Goal: Task Accomplishment & Management: Complete application form

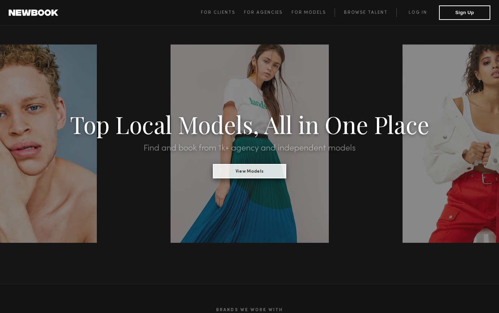
click at [249, 170] on button "View Models" at bounding box center [249, 171] width 73 height 14
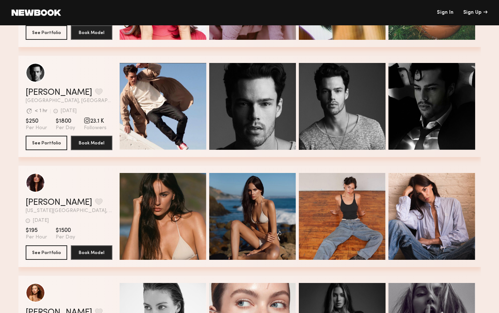
scroll to position [1313, 0]
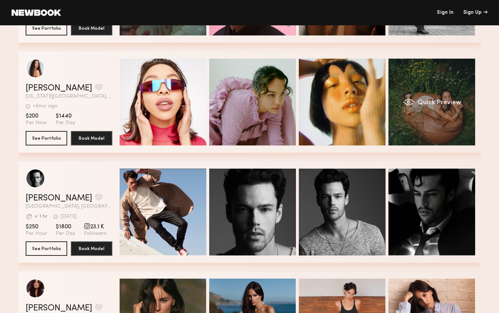
click at [419, 125] on div "Quick Preview" at bounding box center [432, 102] width 87 height 87
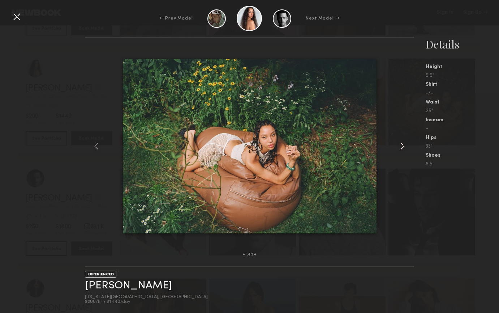
click at [403, 146] on common-icon at bounding box center [403, 146] width 12 height 12
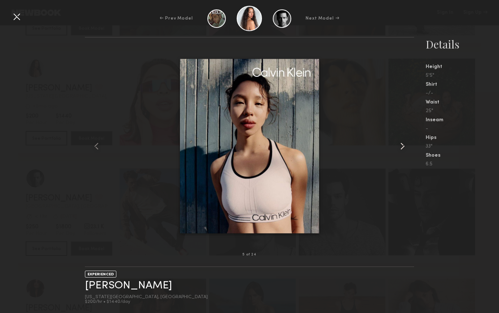
click at [403, 146] on common-icon at bounding box center [403, 146] width 12 height 12
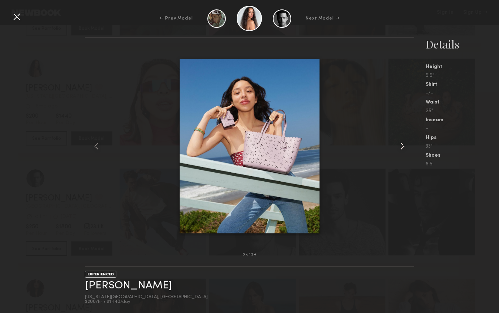
click at [403, 146] on common-icon at bounding box center [403, 146] width 12 height 12
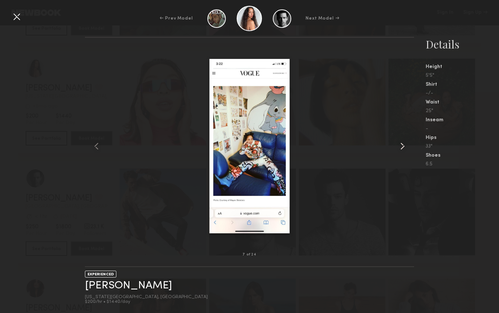
click at [403, 146] on common-icon at bounding box center [403, 146] width 12 height 12
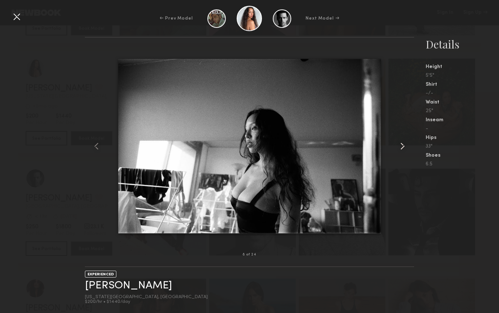
click at [403, 146] on common-icon at bounding box center [403, 146] width 12 height 12
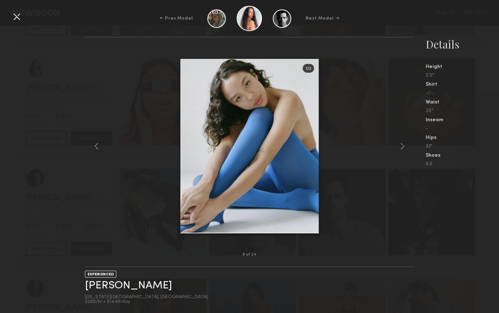
click at [381, 26] on div "← Prev Model Next Model →" at bounding box center [249, 18] width 499 height 25
click at [15, 17] on div at bounding box center [17, 17] width 12 height 12
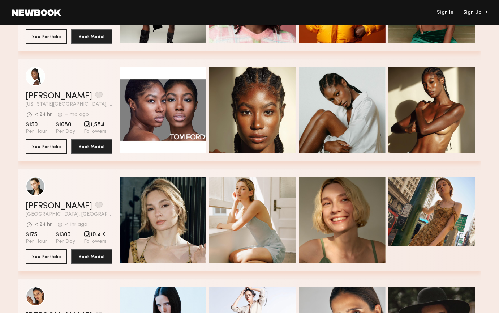
scroll to position [2074, 0]
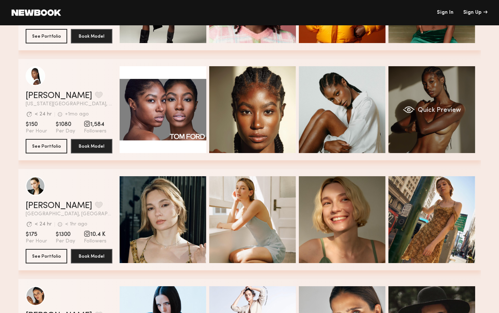
click at [406, 138] on div "Quick Preview" at bounding box center [432, 109] width 87 height 87
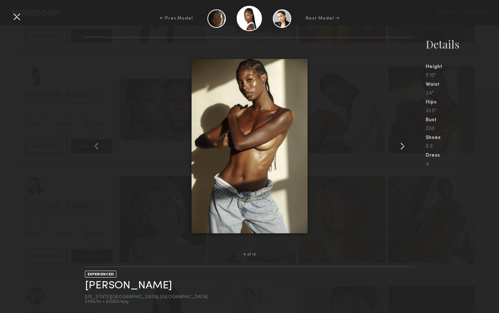
click at [402, 145] on common-icon at bounding box center [403, 146] width 12 height 12
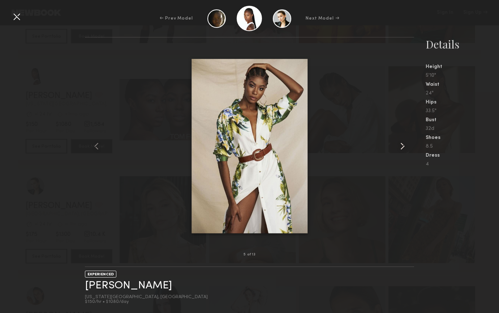
click at [402, 145] on common-icon at bounding box center [403, 146] width 12 height 12
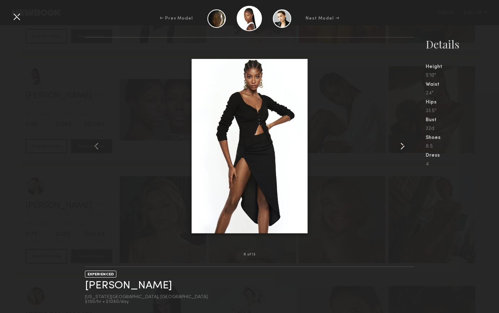
click at [402, 145] on common-icon at bounding box center [403, 146] width 12 height 12
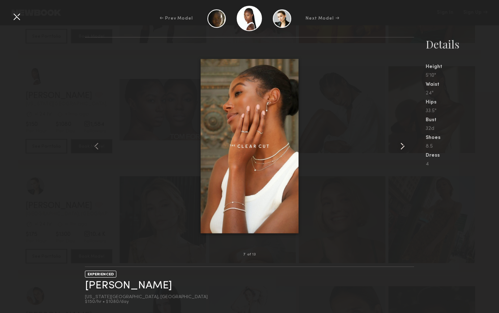
click at [402, 145] on common-icon at bounding box center [403, 146] width 12 height 12
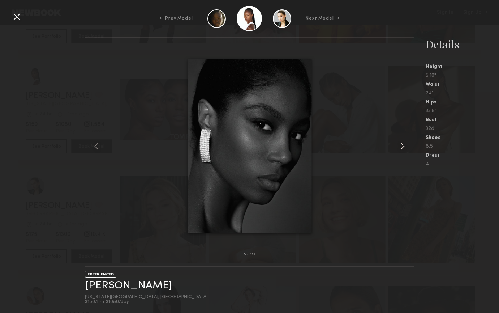
click at [402, 145] on common-icon at bounding box center [403, 146] width 12 height 12
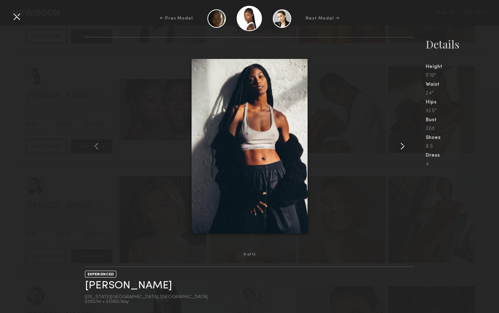
click at [402, 145] on common-icon at bounding box center [403, 146] width 12 height 12
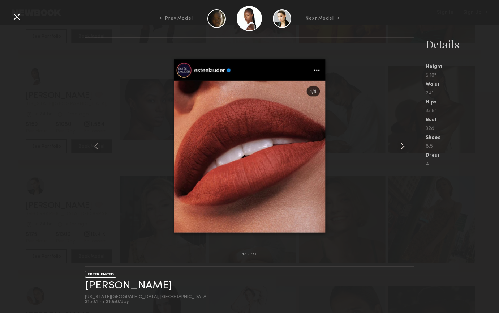
click at [402, 145] on common-icon at bounding box center [403, 146] width 12 height 12
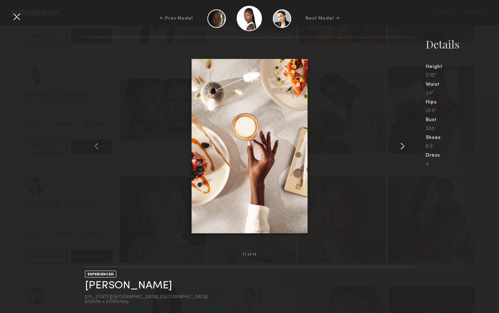
click at [402, 145] on common-icon at bounding box center [403, 146] width 12 height 12
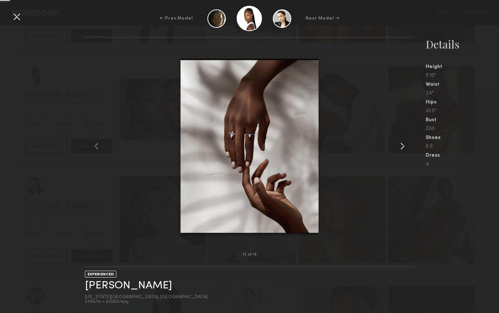
click at [402, 145] on common-icon at bounding box center [403, 146] width 12 height 12
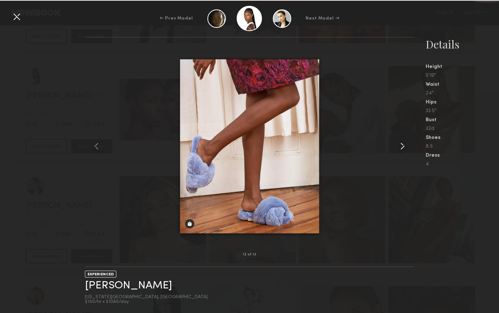
click at [402, 145] on common-icon at bounding box center [403, 146] width 12 height 12
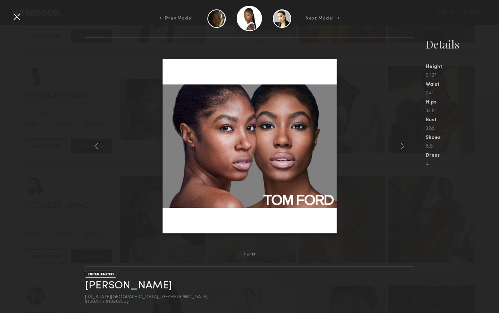
click at [380, 161] on div at bounding box center [249, 146] width 329 height 194
click at [16, 16] on div at bounding box center [17, 17] width 12 height 12
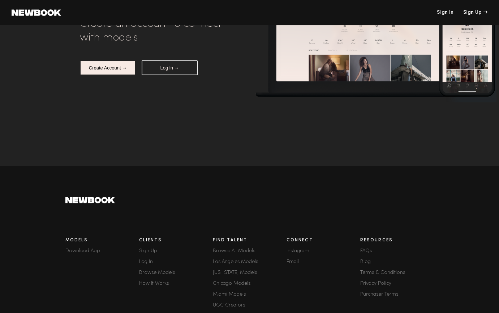
scroll to position [0, 0]
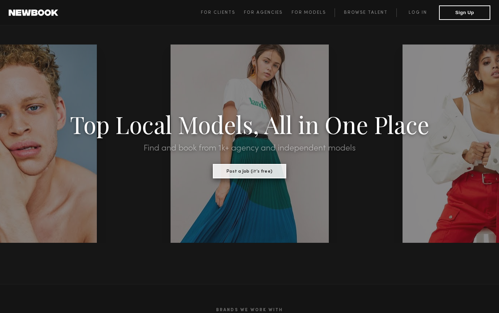
click at [237, 173] on button "Post a Job (it’s free)" at bounding box center [249, 171] width 73 height 14
click at [362, 14] on link "Browse Talent" at bounding box center [366, 12] width 62 height 9
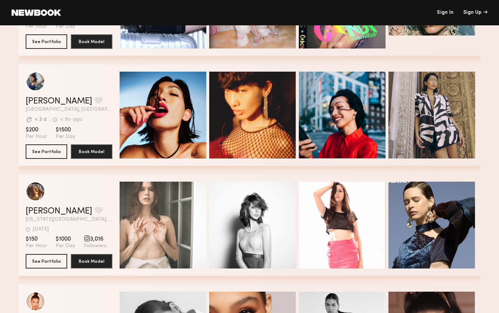
scroll to position [1535, 0]
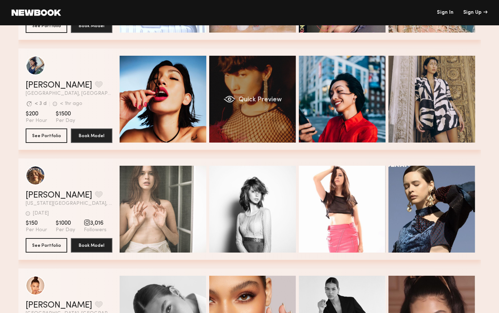
click at [251, 84] on div "Quick Preview" at bounding box center [252, 99] width 87 height 87
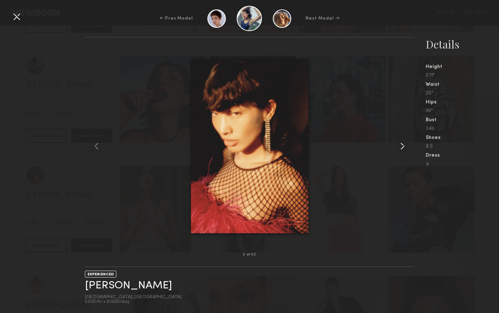
click at [401, 146] on common-icon at bounding box center [403, 146] width 12 height 12
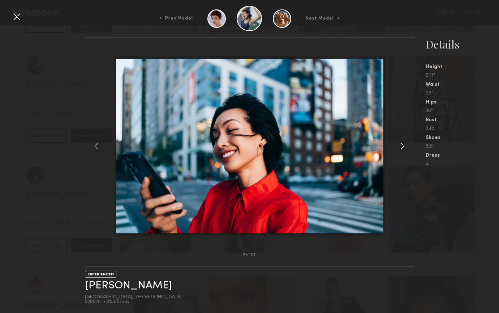
click at [401, 146] on common-icon at bounding box center [403, 146] width 12 height 12
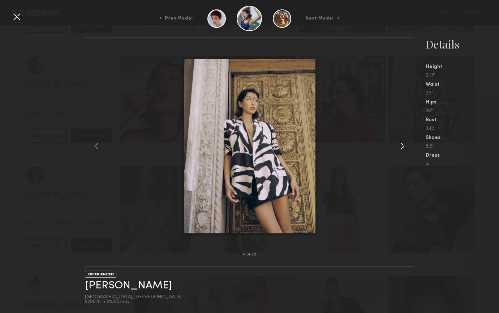
click at [401, 146] on common-icon at bounding box center [403, 146] width 12 height 12
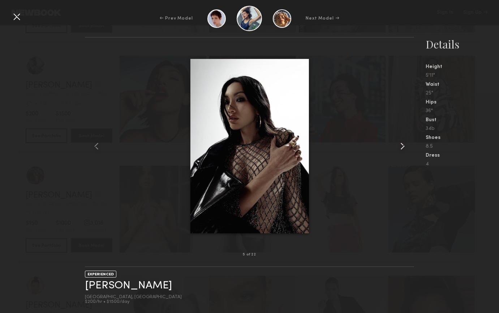
click at [400, 146] on common-icon at bounding box center [403, 146] width 12 height 12
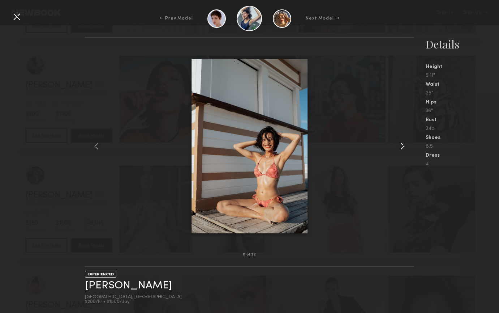
click at [400, 147] on common-icon at bounding box center [403, 146] width 12 height 12
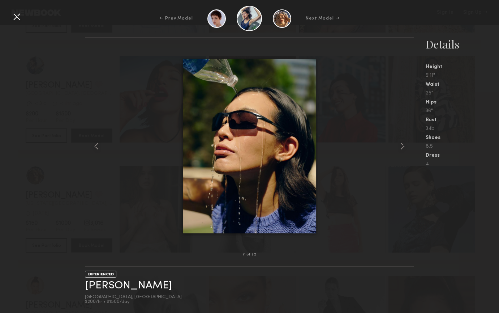
click at [15, 17] on div at bounding box center [17, 17] width 12 height 12
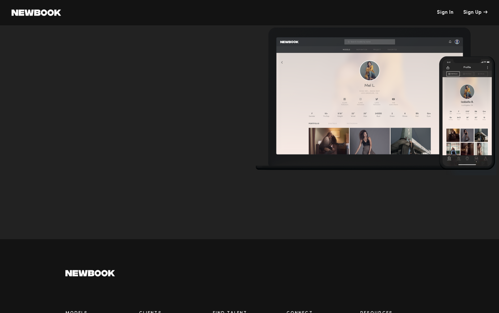
scroll to position [2414, 0]
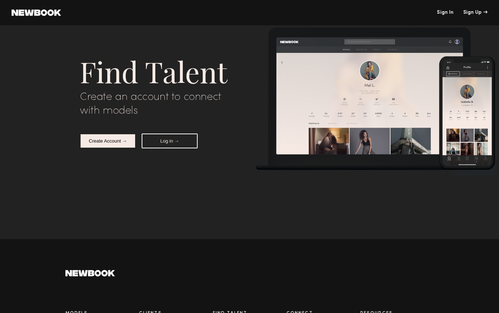
click at [97, 143] on button "Create Account →" at bounding box center [108, 140] width 56 height 15
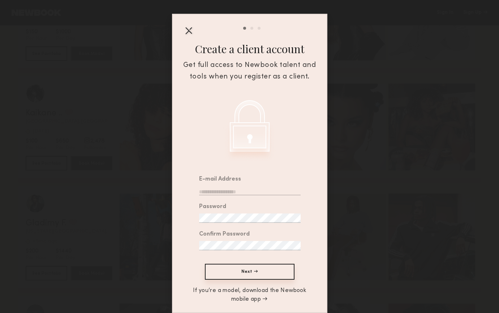
scroll to position [2501, 0]
click at [214, 188] on input "email" at bounding box center [250, 190] width 102 height 9
type input "**********"
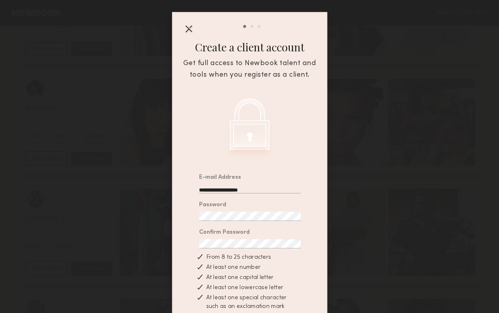
scroll to position [85, 0]
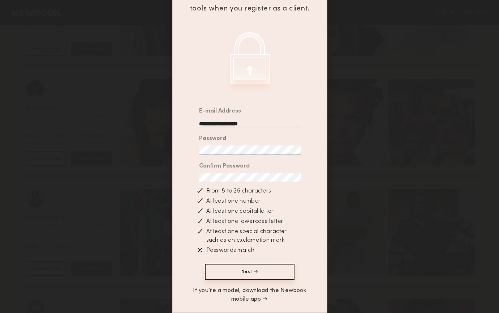
click at [252, 270] on button "Next →" at bounding box center [250, 271] width 90 height 16
click at [245, 270] on button "Next →" at bounding box center [250, 271] width 90 height 16
click at [194, 170] on div "Confirm Password" at bounding box center [246, 172] width 109 height 27
click at [253, 269] on button "Next →" at bounding box center [250, 271] width 90 height 16
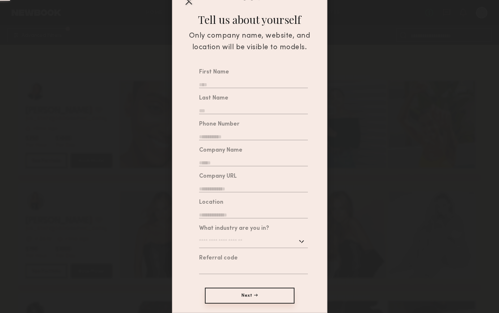
scroll to position [2513, 0]
click at [231, 83] on input "text" at bounding box center [253, 83] width 109 height 9
click at [226, 80] on input "text" at bounding box center [253, 83] width 109 height 9
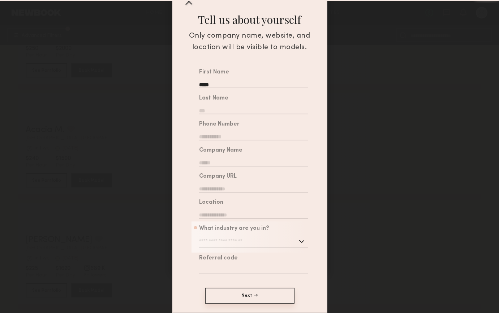
type input "*****"
type input "******"
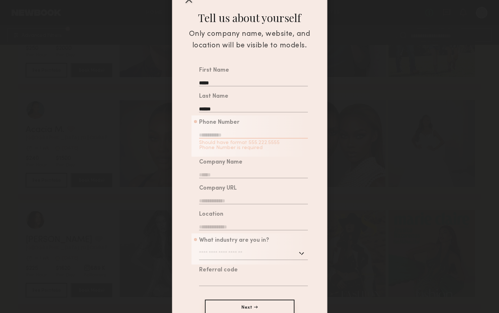
click at [205, 137] on input "text" at bounding box center [253, 133] width 109 height 9
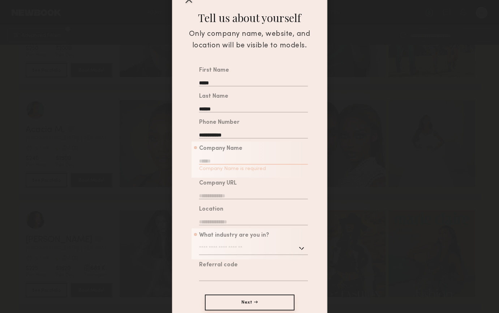
type input "**********"
click at [211, 163] on input "text" at bounding box center [253, 159] width 109 height 9
click at [211, 196] on input "text" at bounding box center [253, 194] width 109 height 9
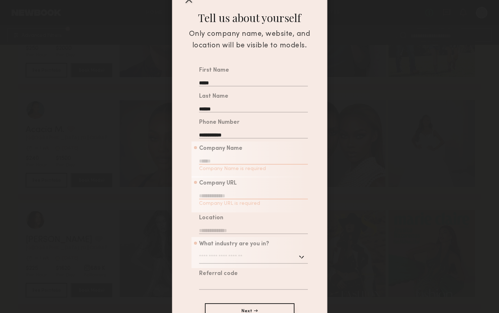
click at [213, 218] on div "Location" at bounding box center [253, 224] width 109 height 19
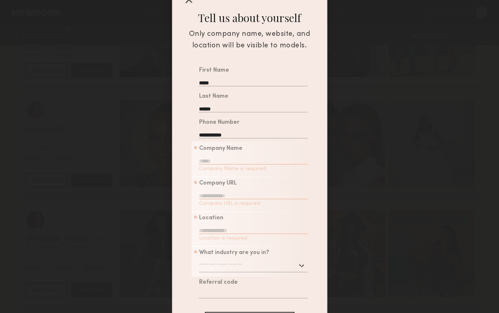
click at [216, 257] on div "What industry are you in? Advertising Apparel Cosmetics Entertainment Publishin…" at bounding box center [253, 261] width 109 height 22
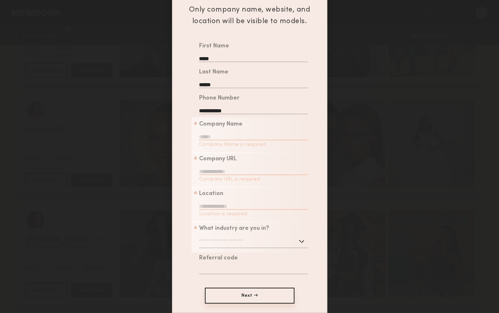
click at [237, 296] on button "Next →" at bounding box center [250, 295] width 90 height 16
click at [246, 294] on button "Next →" at bounding box center [250, 295] width 90 height 16
click at [256, 293] on button "Next →" at bounding box center [250, 295] width 90 height 16
click at [237, 290] on button "Next →" at bounding box center [250, 295] width 90 height 16
click at [122, 124] on div "**********" at bounding box center [249, 156] width 499 height 313
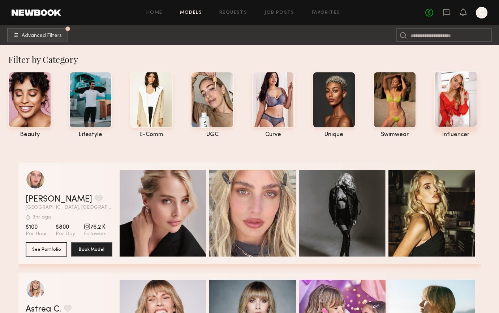
click at [455, 104] on div at bounding box center [455, 99] width 43 height 56
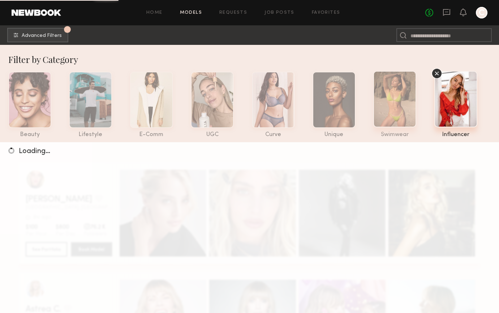
click at [396, 104] on div at bounding box center [394, 99] width 43 height 56
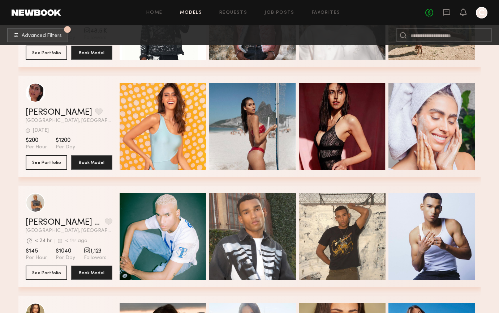
scroll to position [317, 0]
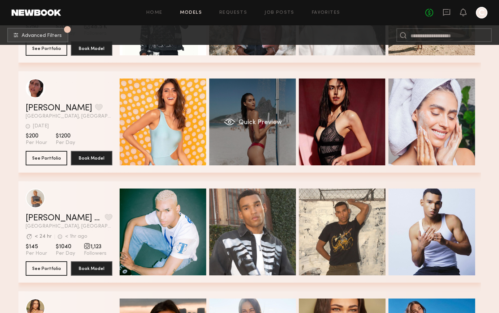
click at [261, 136] on div "Quick Preview" at bounding box center [252, 121] width 87 height 87
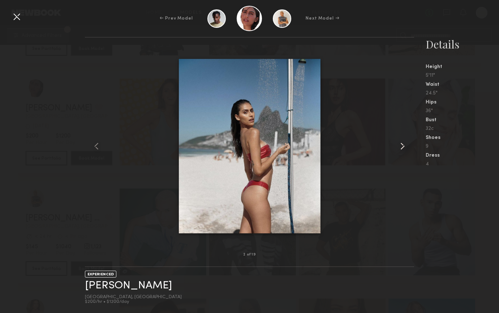
click at [401, 147] on common-icon at bounding box center [403, 146] width 12 height 12
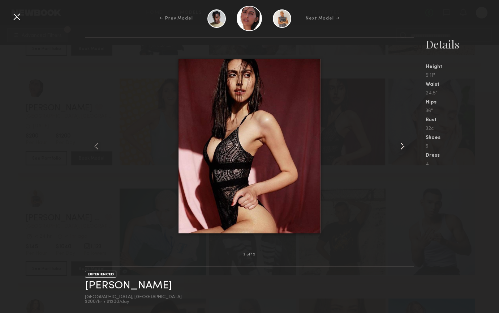
click at [401, 147] on common-icon at bounding box center [403, 146] width 12 height 12
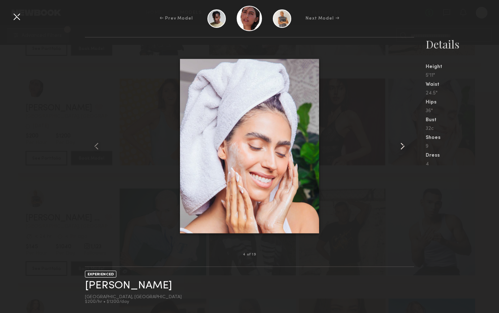
click at [401, 147] on common-icon at bounding box center [403, 146] width 12 height 12
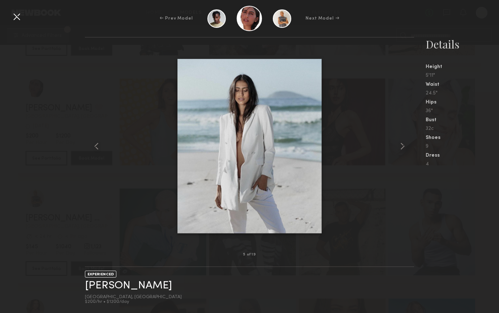
click at [16, 19] on div at bounding box center [17, 17] width 12 height 12
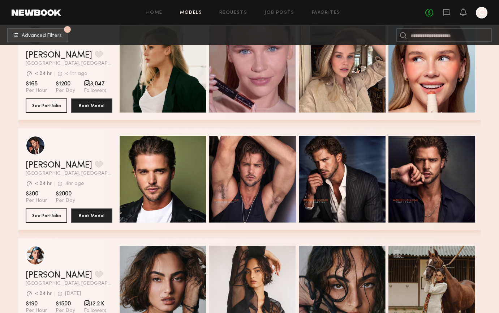
scroll to position [2863, 0]
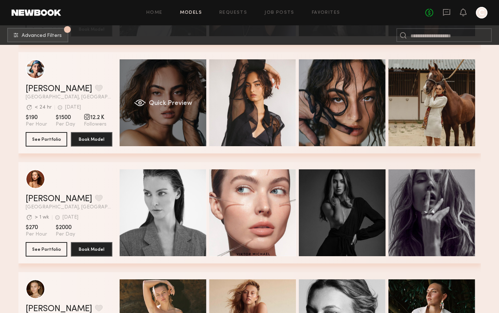
click at [155, 110] on div "Quick Preview" at bounding box center [163, 102] width 87 height 87
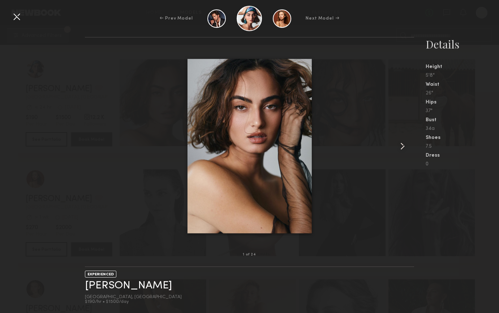
click at [402, 147] on common-icon at bounding box center [403, 146] width 12 height 12
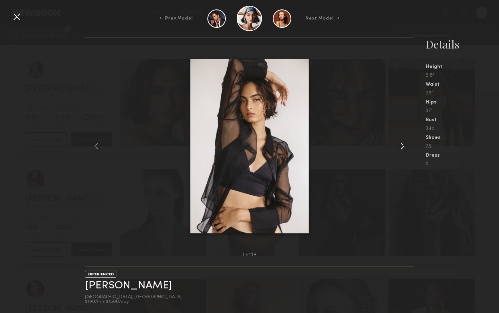
click at [402, 147] on common-icon at bounding box center [403, 146] width 12 height 12
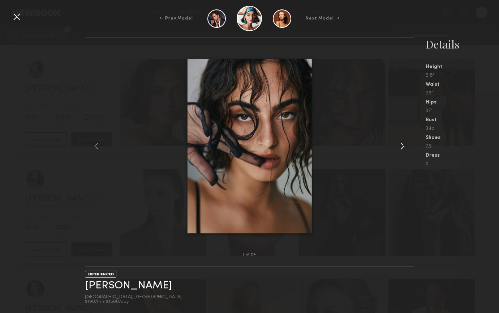
click at [402, 147] on common-icon at bounding box center [403, 146] width 12 height 12
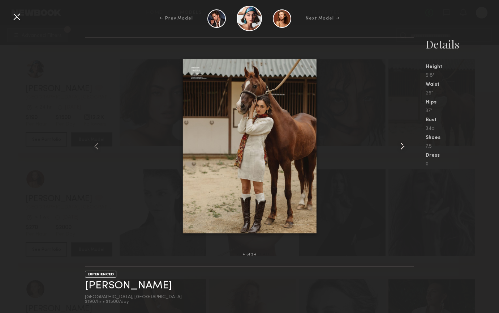
click at [402, 147] on common-icon at bounding box center [403, 146] width 12 height 12
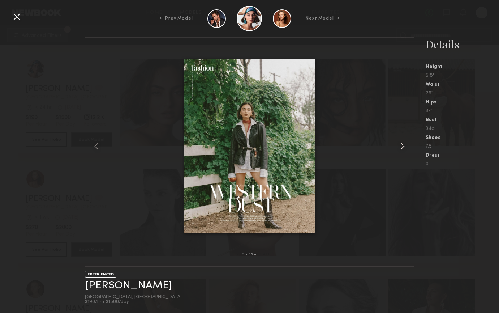
click at [402, 147] on common-icon at bounding box center [403, 146] width 12 height 12
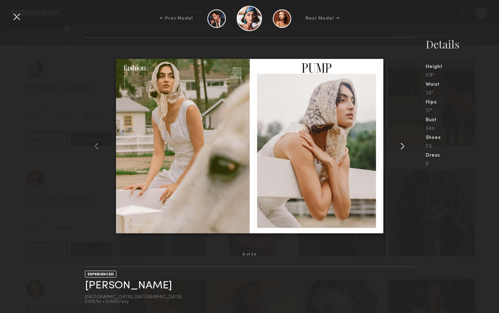
click at [402, 147] on common-icon at bounding box center [403, 146] width 12 height 12
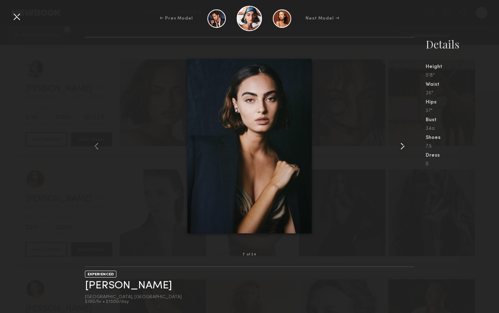
click at [402, 147] on common-icon at bounding box center [403, 146] width 12 height 12
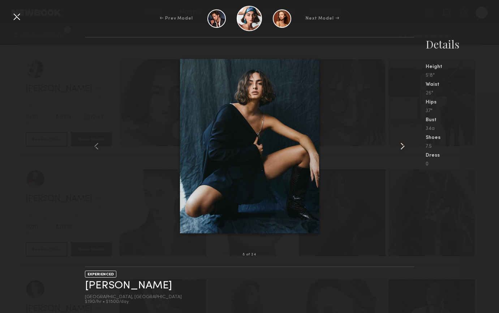
click at [402, 147] on common-icon at bounding box center [403, 146] width 12 height 12
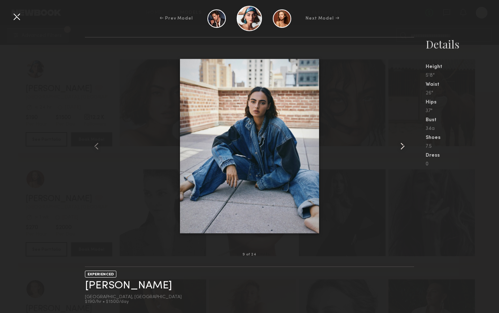
click at [402, 147] on common-icon at bounding box center [403, 146] width 12 height 12
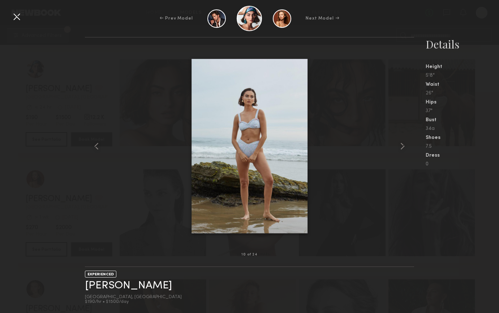
click at [386, 189] on div at bounding box center [249, 146] width 329 height 194
click at [18, 16] on div at bounding box center [17, 17] width 12 height 12
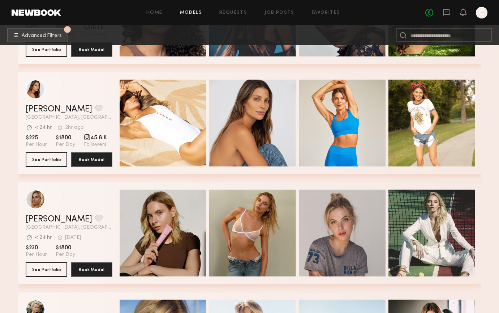
scroll to position [3474, 0]
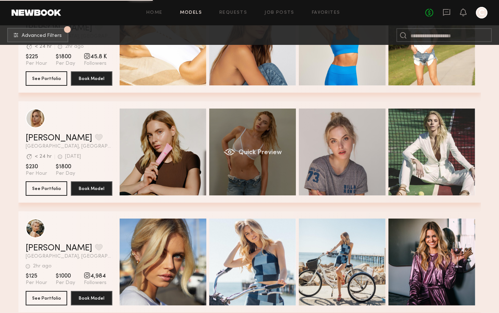
click at [246, 142] on div "Quick Preview" at bounding box center [252, 151] width 87 height 87
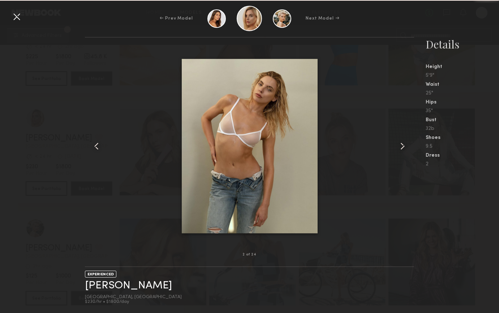
click at [403, 145] on common-icon at bounding box center [403, 146] width 12 height 12
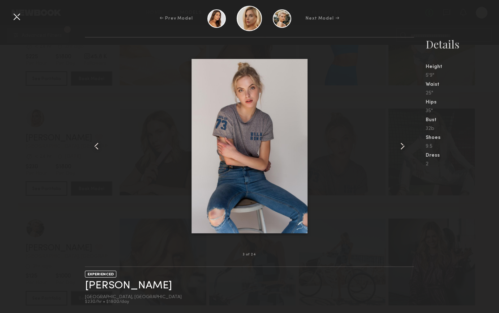
click at [403, 145] on common-icon at bounding box center [403, 146] width 12 height 12
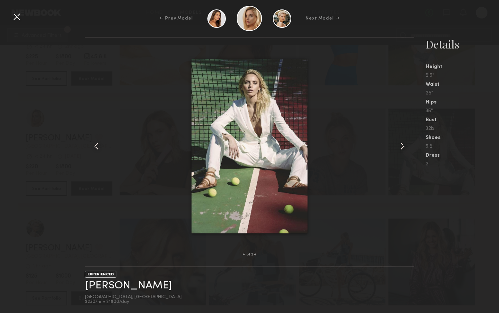
click at [403, 145] on common-icon at bounding box center [403, 146] width 12 height 12
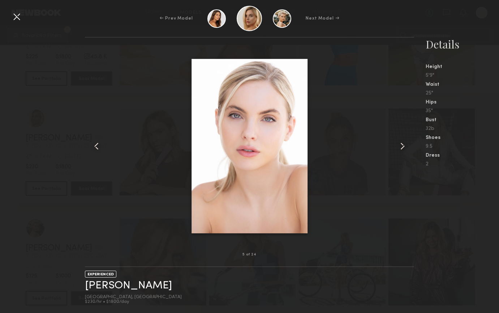
click at [403, 145] on common-icon at bounding box center [403, 146] width 12 height 12
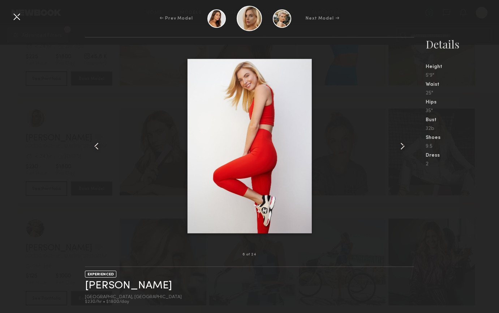
click at [403, 145] on common-icon at bounding box center [403, 146] width 12 height 12
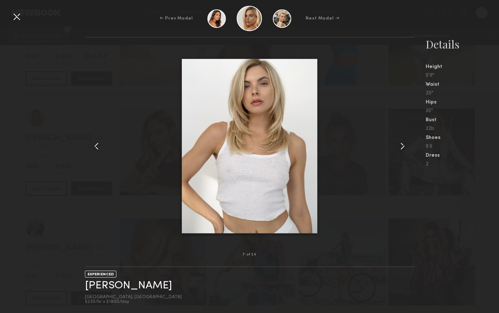
click at [403, 145] on common-icon at bounding box center [403, 146] width 12 height 12
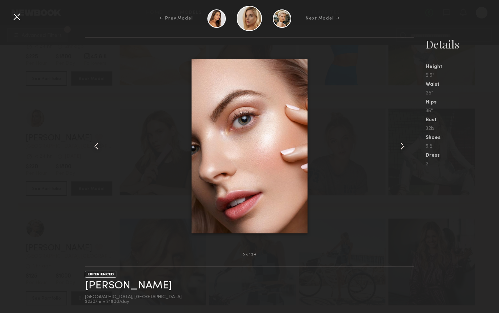
click at [403, 145] on common-icon at bounding box center [403, 146] width 12 height 12
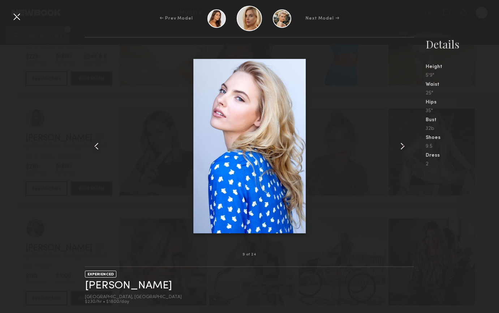
click at [403, 145] on common-icon at bounding box center [403, 146] width 12 height 12
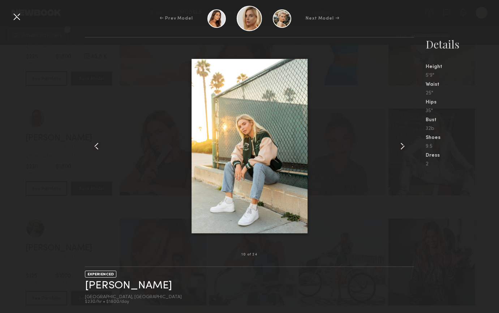
click at [403, 145] on common-icon at bounding box center [403, 146] width 12 height 12
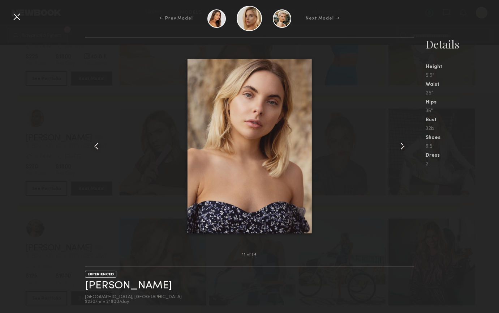
click at [403, 145] on common-icon at bounding box center [403, 146] width 12 height 12
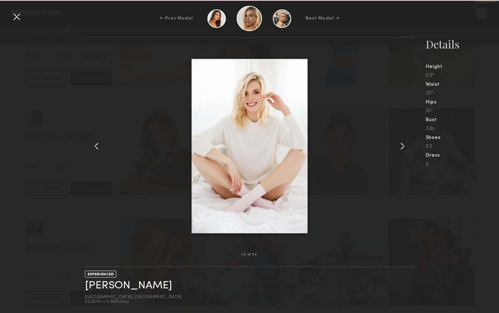
click at [403, 145] on common-icon at bounding box center [403, 146] width 12 height 12
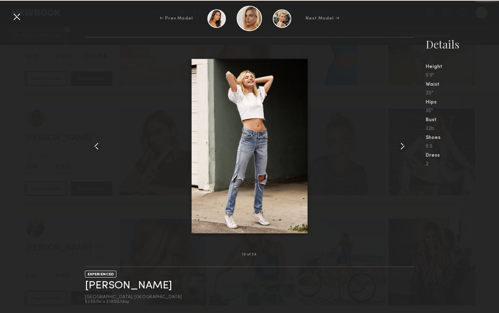
click at [403, 145] on common-icon at bounding box center [403, 146] width 12 height 12
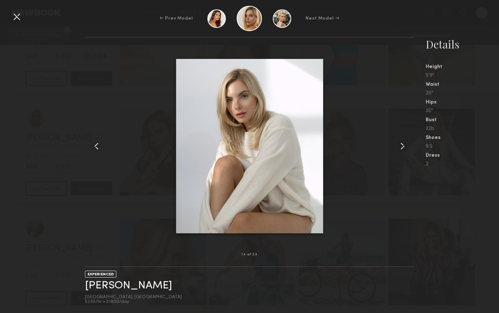
click at [403, 145] on common-icon at bounding box center [403, 146] width 12 height 12
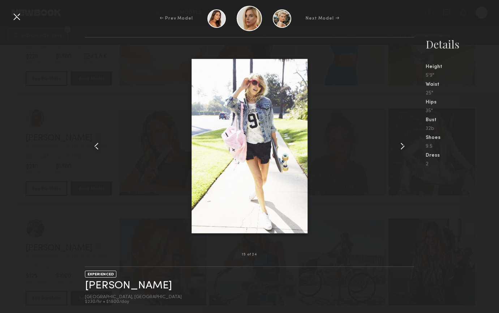
click at [403, 145] on common-icon at bounding box center [403, 146] width 12 height 12
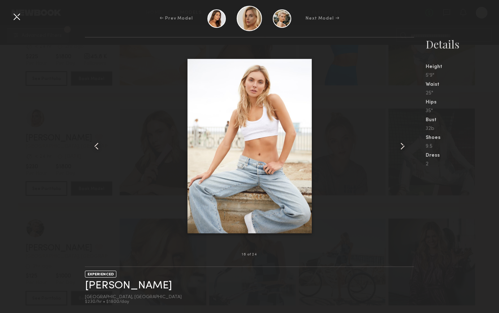
click at [403, 145] on common-icon at bounding box center [403, 146] width 12 height 12
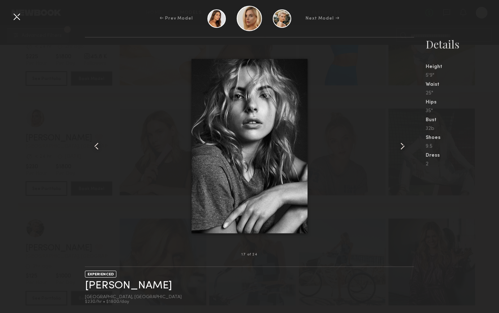
click at [17, 13] on div at bounding box center [17, 17] width 12 height 12
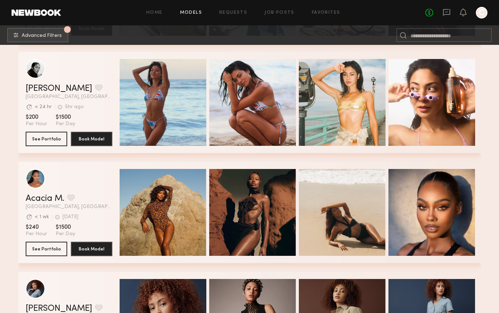
scroll to position [3745, 0]
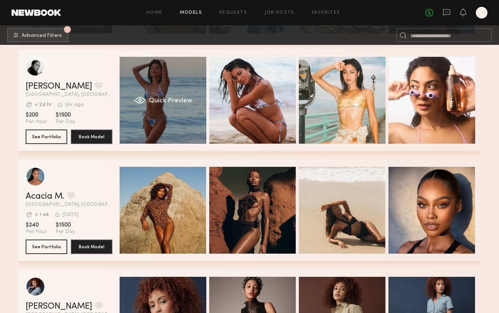
click at [168, 122] on div "Quick Preview" at bounding box center [163, 100] width 87 height 87
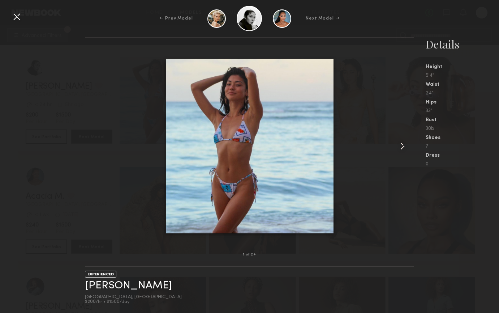
click at [404, 147] on common-icon at bounding box center [403, 146] width 12 height 12
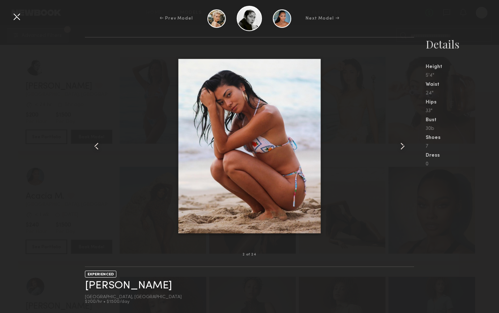
click at [403, 146] on common-icon at bounding box center [403, 146] width 12 height 12
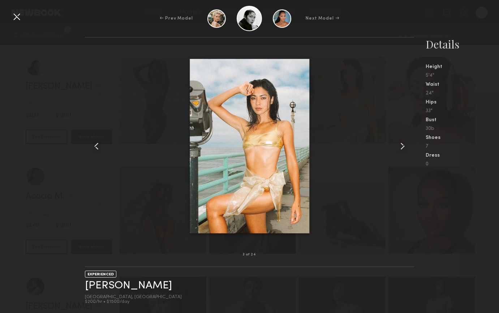
click at [403, 146] on common-icon at bounding box center [403, 146] width 12 height 12
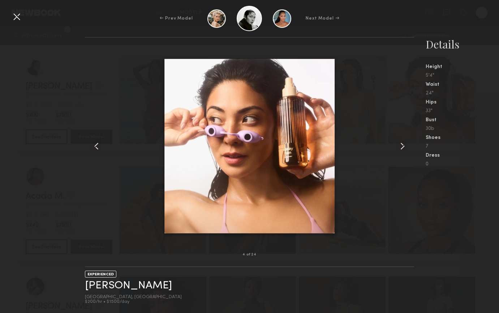
click at [403, 146] on common-icon at bounding box center [403, 146] width 12 height 12
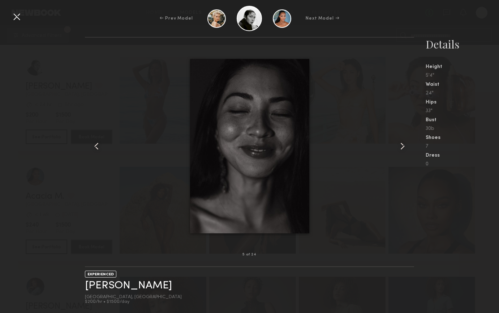
click at [403, 146] on common-icon at bounding box center [403, 146] width 12 height 12
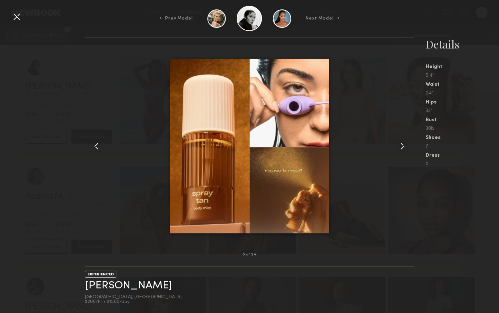
click at [403, 146] on common-icon at bounding box center [403, 146] width 12 height 12
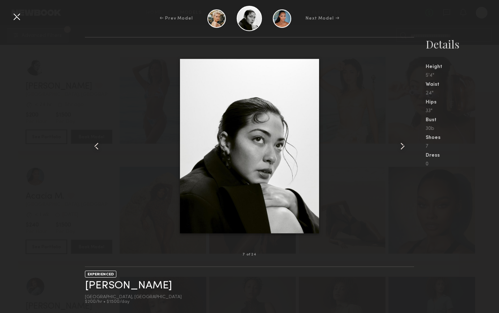
click at [403, 146] on common-icon at bounding box center [403, 146] width 12 height 12
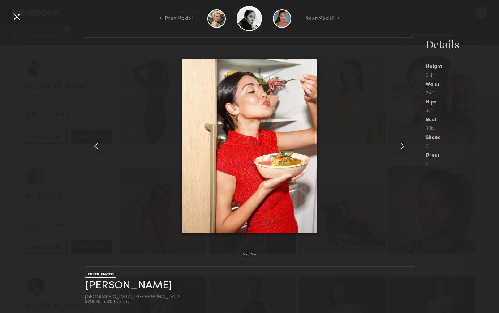
click at [403, 146] on common-icon at bounding box center [403, 146] width 12 height 12
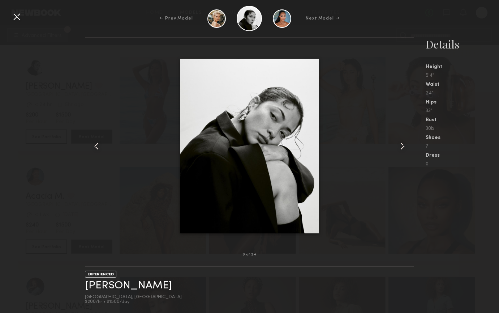
click at [403, 146] on common-icon at bounding box center [403, 146] width 12 height 12
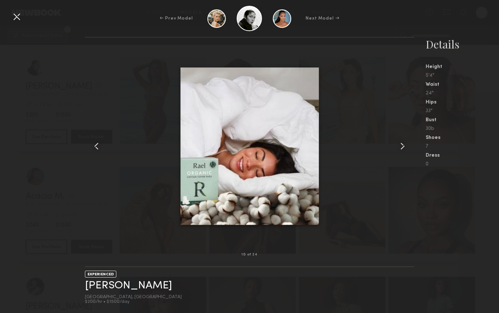
click at [17, 16] on div at bounding box center [17, 17] width 12 height 12
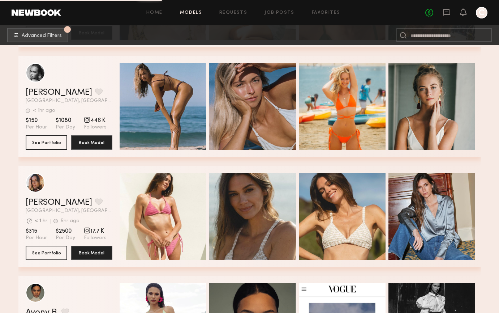
scroll to position [5058, 0]
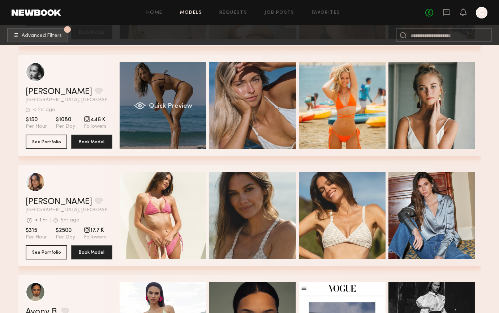
click at [162, 126] on div "Quick Preview" at bounding box center [163, 105] width 87 height 87
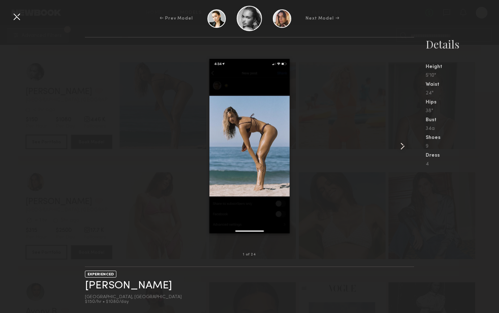
click at [403, 146] on common-icon at bounding box center [403, 146] width 12 height 12
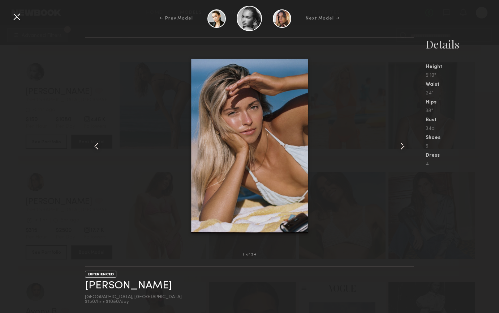
click at [403, 146] on common-icon at bounding box center [403, 146] width 12 height 12
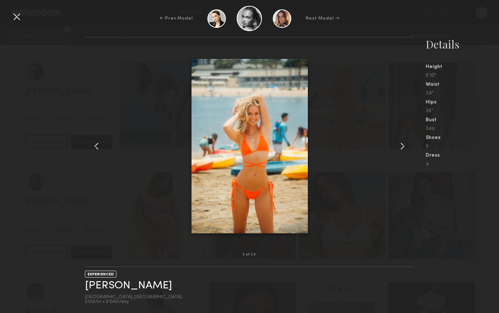
click at [403, 146] on common-icon at bounding box center [403, 146] width 12 height 12
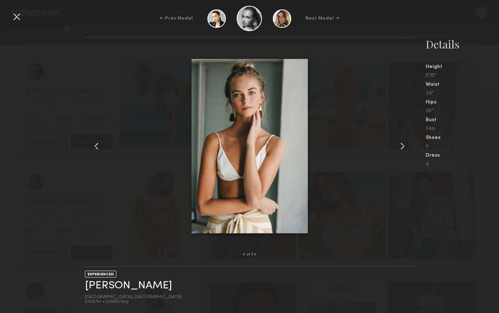
click at [403, 146] on common-icon at bounding box center [403, 146] width 12 height 12
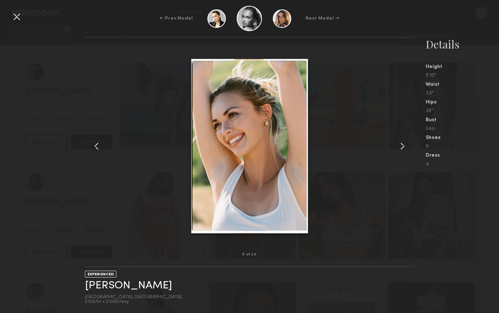
click at [403, 146] on common-icon at bounding box center [403, 146] width 12 height 12
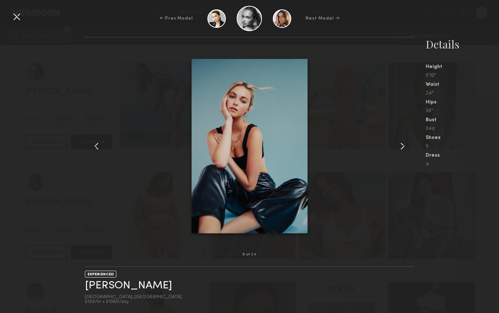
click at [403, 146] on common-icon at bounding box center [403, 146] width 12 height 12
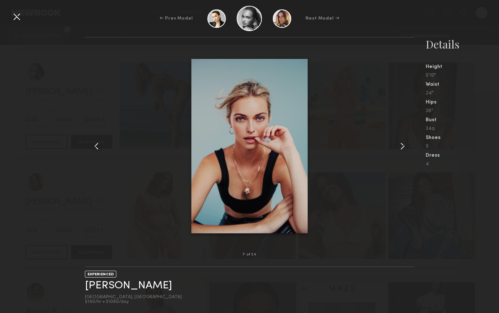
click at [403, 146] on common-icon at bounding box center [403, 146] width 12 height 12
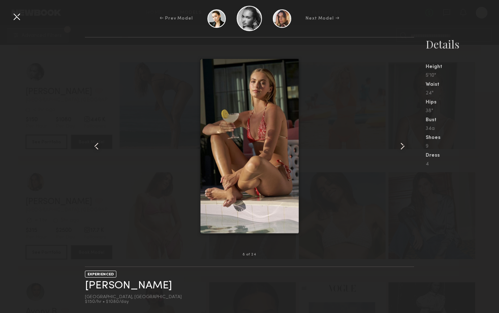
click at [403, 146] on common-icon at bounding box center [403, 146] width 12 height 12
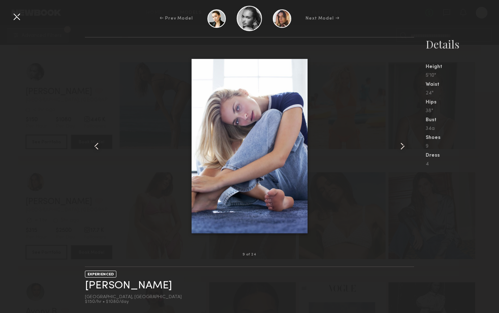
click at [403, 146] on common-icon at bounding box center [403, 146] width 12 height 12
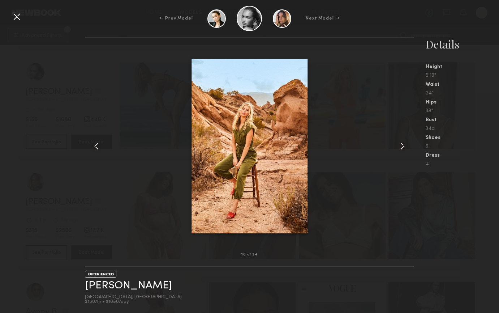
click at [18, 17] on div at bounding box center [17, 17] width 12 height 12
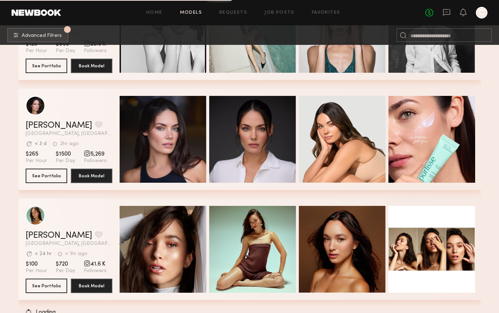
scroll to position [6467, 0]
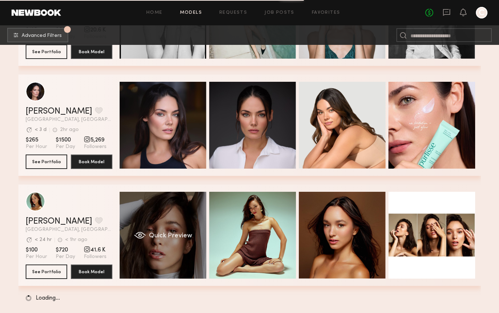
click at [154, 208] on div "Quick Preview" at bounding box center [163, 235] width 87 height 87
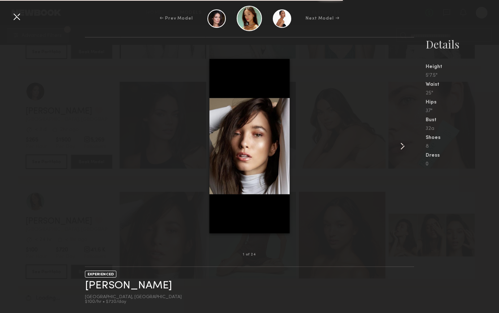
click at [400, 145] on common-icon at bounding box center [403, 146] width 12 height 12
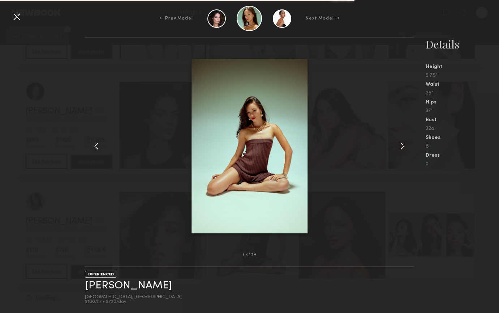
click at [400, 145] on common-icon at bounding box center [403, 146] width 12 height 12
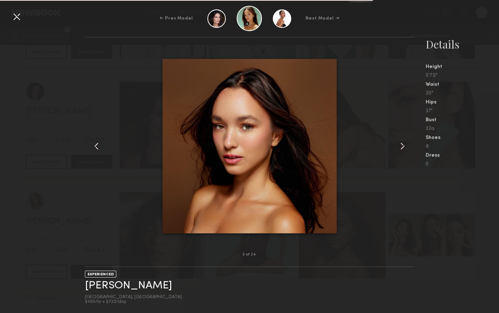
click at [400, 145] on common-icon at bounding box center [403, 146] width 12 height 12
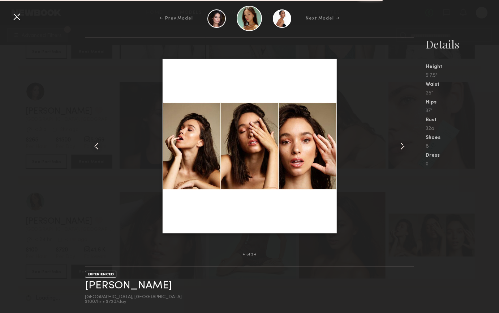
click at [400, 145] on common-icon at bounding box center [403, 146] width 12 height 12
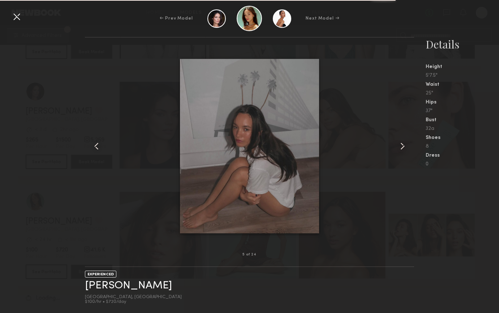
click at [400, 145] on common-icon at bounding box center [403, 146] width 12 height 12
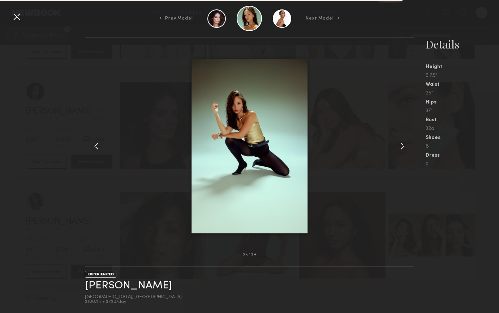
click at [400, 145] on common-icon at bounding box center [403, 146] width 12 height 12
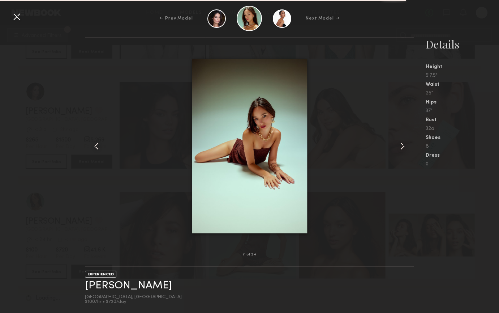
click at [400, 145] on common-icon at bounding box center [403, 146] width 12 height 12
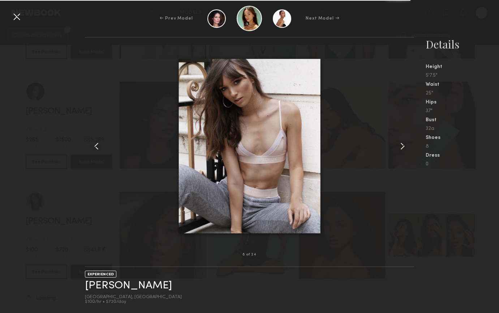
click at [400, 145] on common-icon at bounding box center [403, 146] width 12 height 12
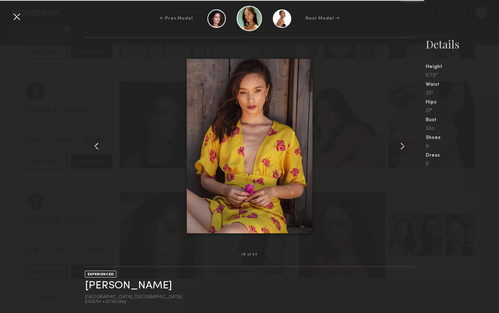
click at [400, 145] on common-icon at bounding box center [403, 146] width 12 height 12
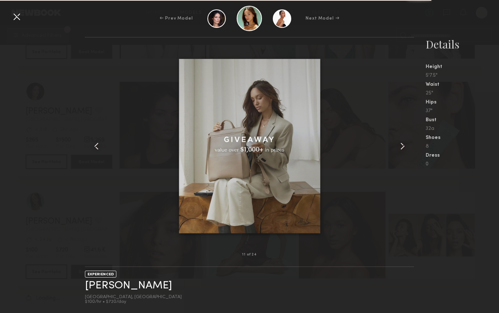
click at [400, 145] on common-icon at bounding box center [403, 146] width 12 height 12
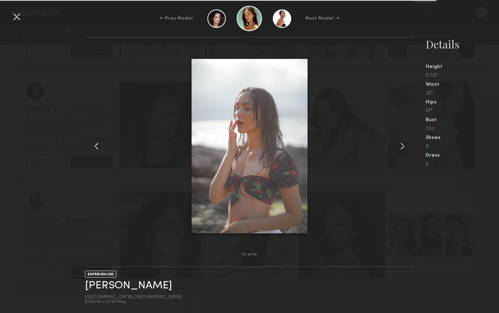
click at [400, 145] on common-icon at bounding box center [403, 146] width 12 height 12
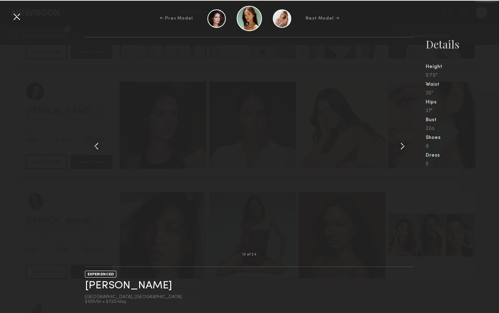
click at [400, 145] on common-icon at bounding box center [403, 146] width 12 height 12
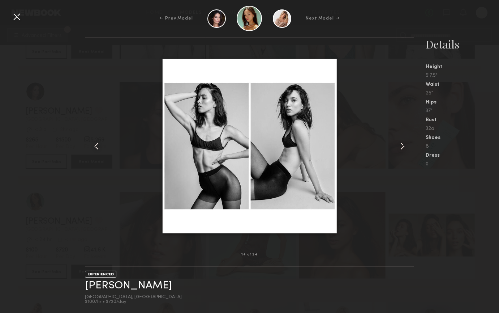
click at [100, 105] on div at bounding box center [249, 146] width 329 height 194
click at [17, 19] on div at bounding box center [17, 17] width 12 height 12
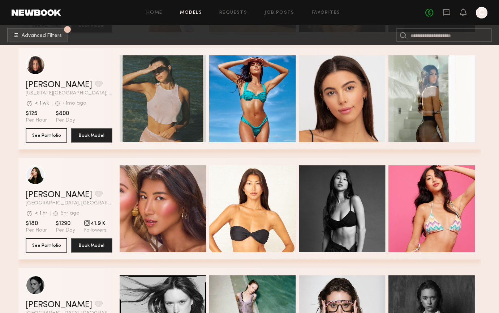
scroll to position [6159, 0]
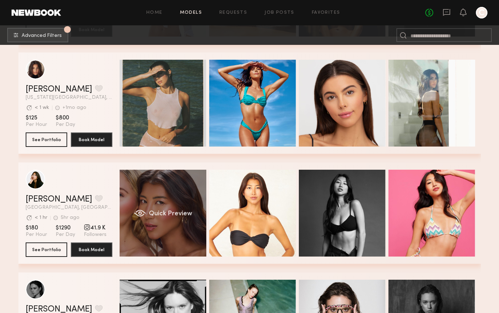
click at [154, 190] on div "Quick Preview" at bounding box center [163, 213] width 87 height 87
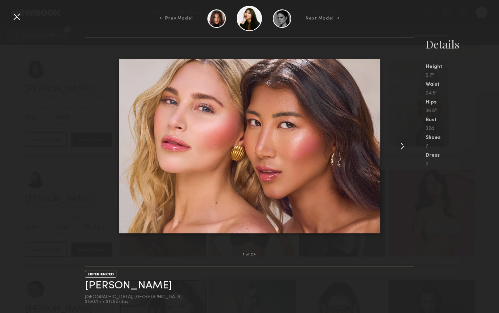
click at [400, 146] on common-icon at bounding box center [403, 146] width 12 height 12
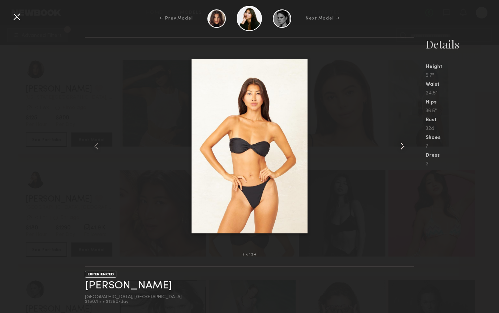
click at [402, 145] on common-icon at bounding box center [403, 146] width 12 height 12
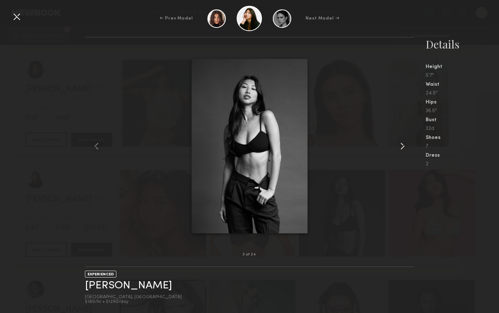
click at [402, 145] on common-icon at bounding box center [403, 146] width 12 height 12
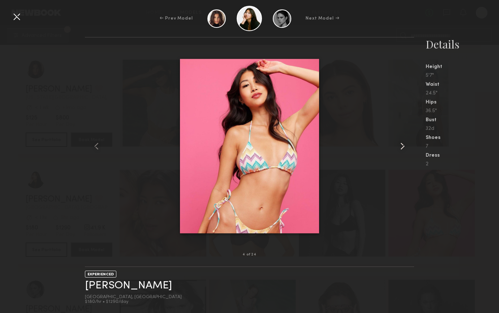
click at [403, 145] on common-icon at bounding box center [403, 146] width 12 height 12
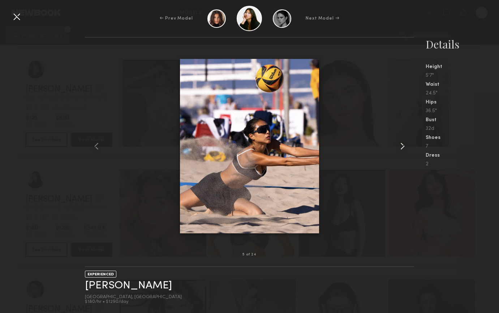
click at [403, 145] on common-icon at bounding box center [403, 146] width 12 height 12
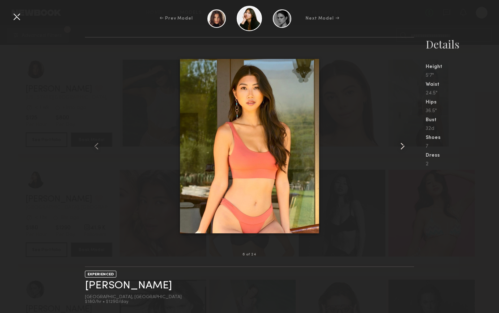
click at [403, 145] on common-icon at bounding box center [403, 146] width 12 height 12
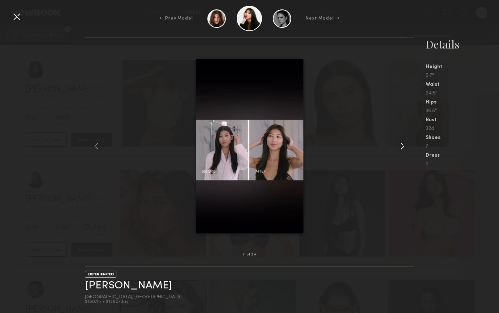
click at [403, 145] on common-icon at bounding box center [403, 146] width 12 height 12
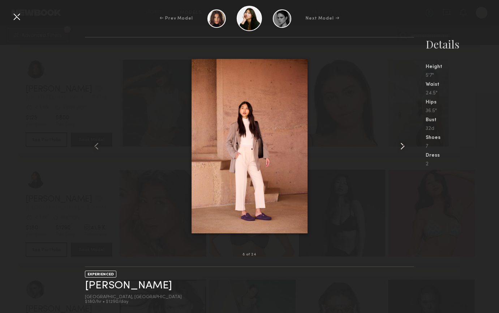
click at [403, 145] on common-icon at bounding box center [403, 146] width 12 height 12
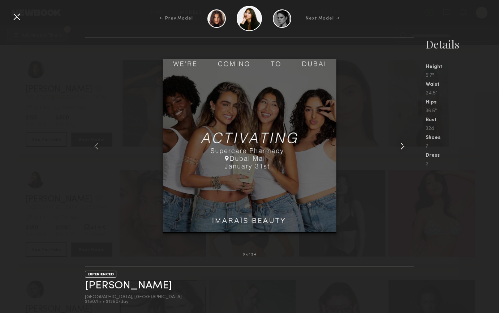
click at [403, 145] on common-icon at bounding box center [403, 146] width 12 height 12
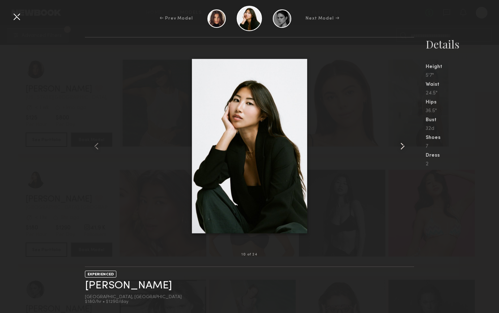
click at [403, 145] on common-icon at bounding box center [403, 146] width 12 height 12
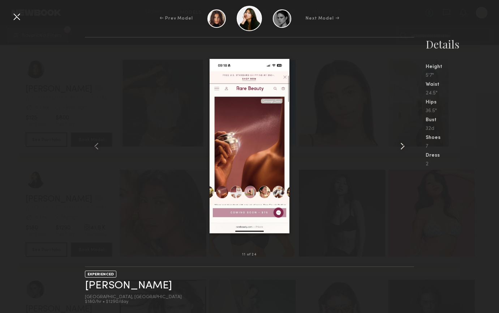
click at [403, 145] on common-icon at bounding box center [403, 146] width 12 height 12
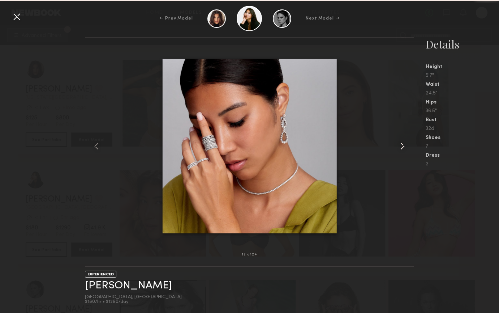
click at [403, 145] on common-icon at bounding box center [403, 146] width 12 height 12
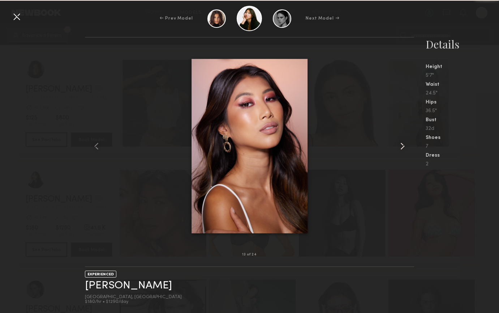
click at [403, 145] on common-icon at bounding box center [403, 146] width 12 height 12
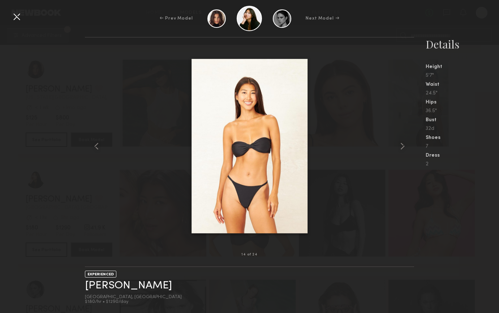
click at [16, 18] on div at bounding box center [17, 17] width 12 height 12
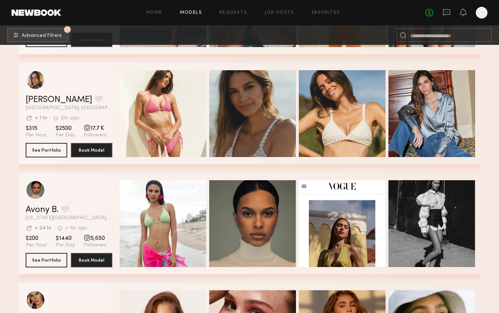
scroll to position [5159, 0]
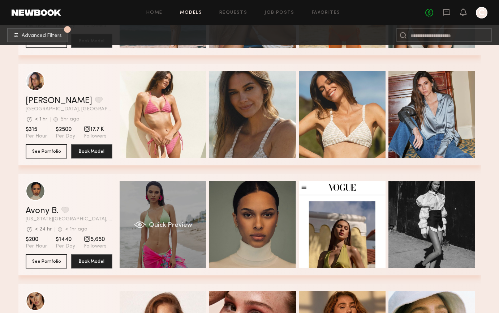
click at [175, 204] on div "Quick Preview" at bounding box center [163, 224] width 87 height 87
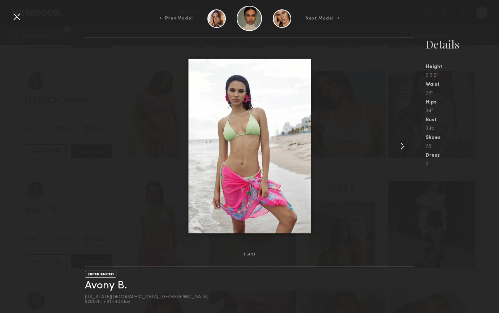
click at [403, 145] on common-icon at bounding box center [403, 146] width 12 height 12
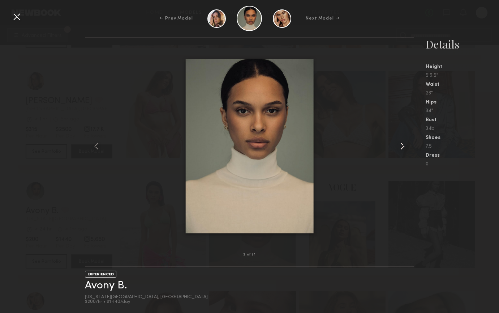
click at [403, 145] on common-icon at bounding box center [403, 146] width 12 height 12
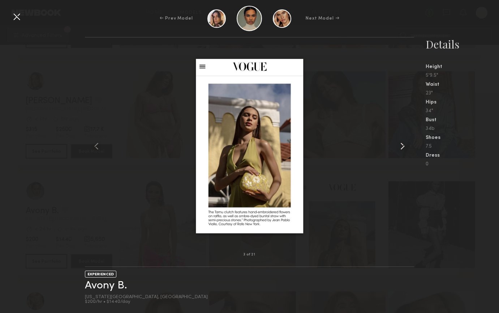
click at [403, 145] on common-icon at bounding box center [403, 146] width 12 height 12
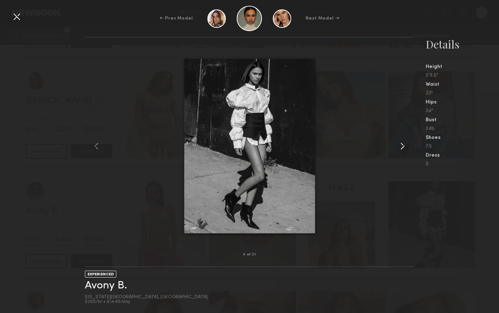
click at [403, 145] on common-icon at bounding box center [403, 146] width 12 height 12
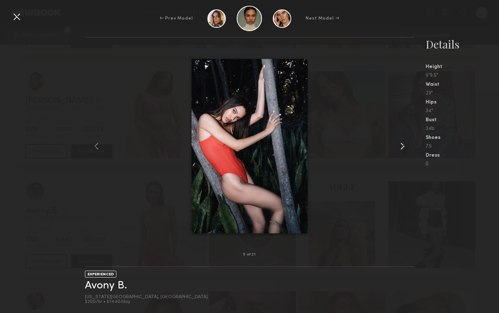
click at [403, 145] on common-icon at bounding box center [403, 146] width 12 height 12
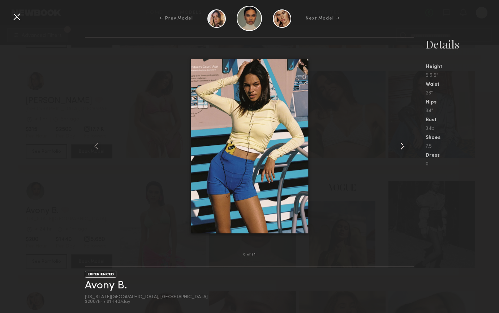
click at [402, 147] on common-icon at bounding box center [403, 146] width 12 height 12
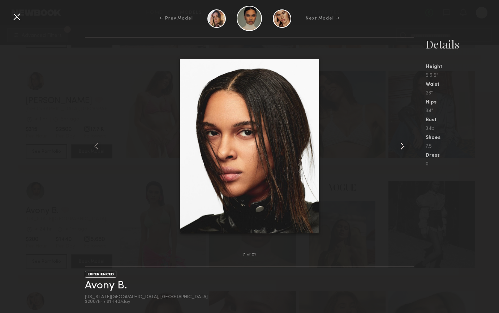
click at [402, 147] on common-icon at bounding box center [403, 146] width 12 height 12
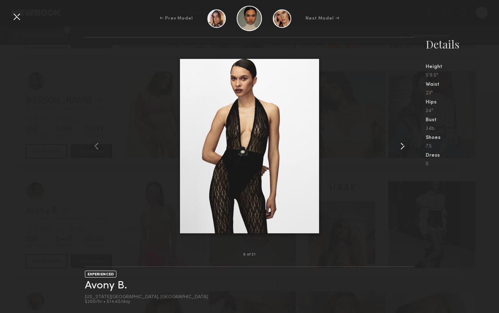
click at [402, 147] on common-icon at bounding box center [403, 146] width 12 height 12
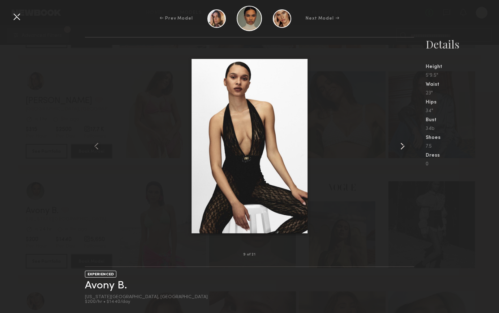
click at [402, 147] on common-icon at bounding box center [403, 146] width 12 height 12
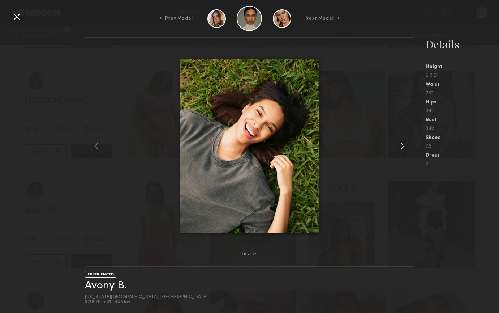
click at [402, 147] on common-icon at bounding box center [403, 146] width 12 height 12
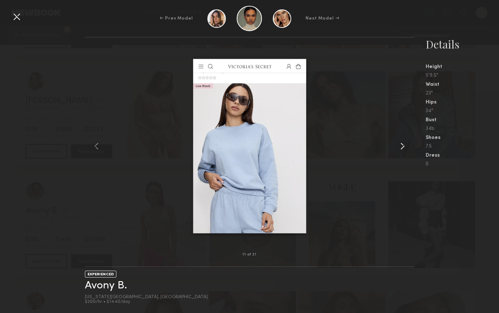
click at [402, 147] on common-icon at bounding box center [403, 146] width 12 height 12
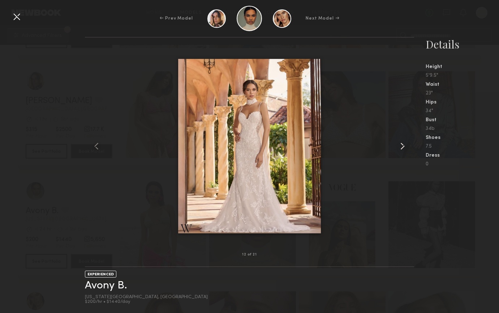
click at [402, 147] on common-icon at bounding box center [403, 146] width 12 height 12
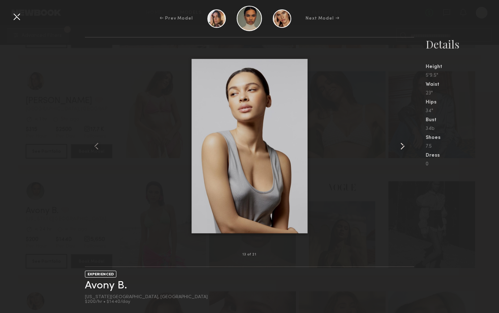
click at [402, 147] on common-icon at bounding box center [403, 146] width 12 height 12
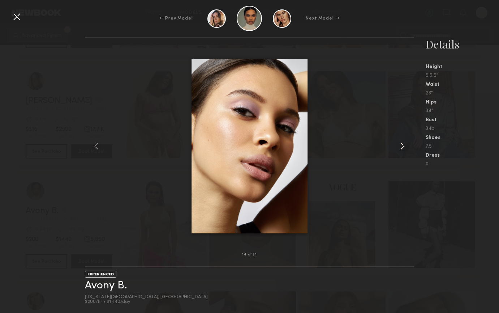
click at [402, 147] on common-icon at bounding box center [403, 146] width 12 height 12
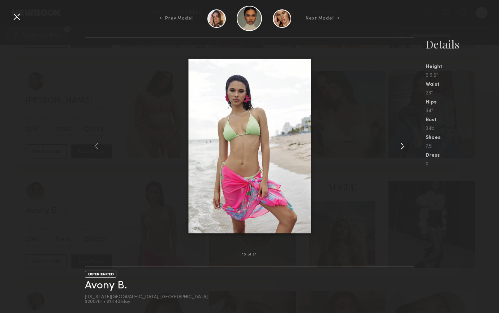
click at [402, 147] on common-icon at bounding box center [403, 146] width 12 height 12
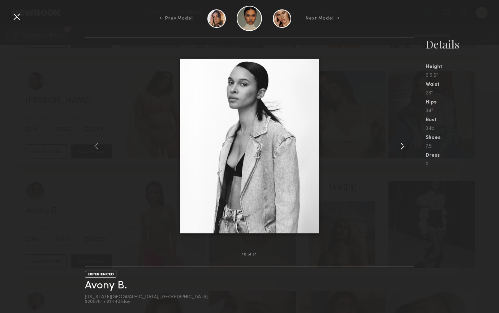
click at [402, 147] on common-icon at bounding box center [403, 146] width 12 height 12
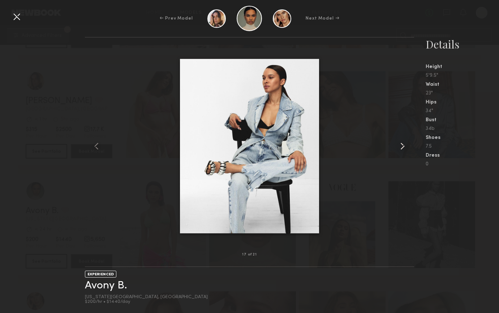
click at [402, 147] on common-icon at bounding box center [403, 146] width 12 height 12
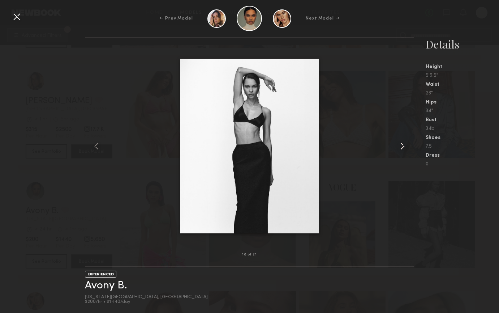
click at [402, 147] on common-icon at bounding box center [403, 146] width 12 height 12
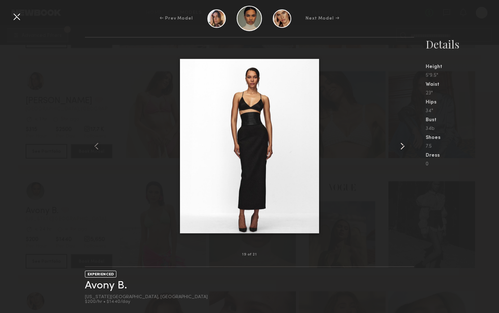
click at [402, 147] on common-icon at bounding box center [403, 146] width 12 height 12
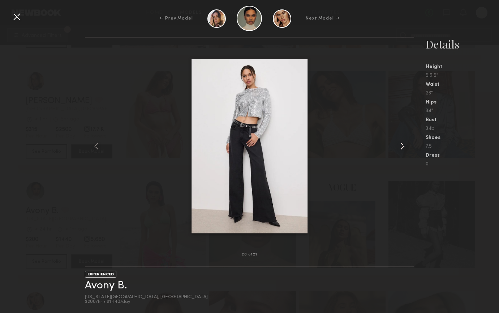
click at [402, 147] on common-icon at bounding box center [403, 146] width 12 height 12
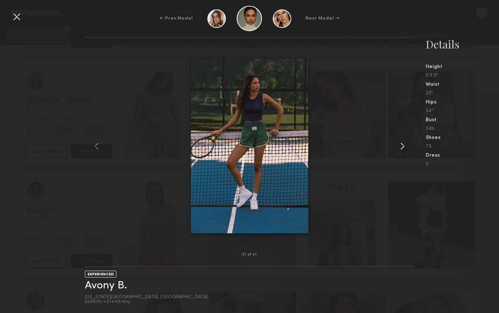
click at [402, 148] on common-icon at bounding box center [403, 146] width 12 height 12
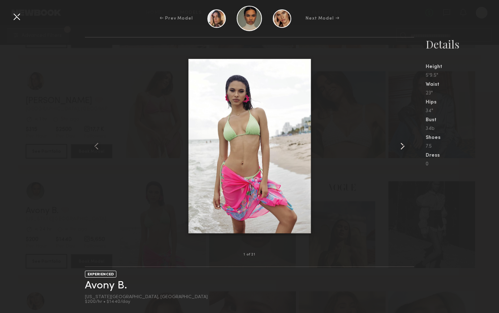
click at [402, 148] on common-icon at bounding box center [403, 146] width 12 height 12
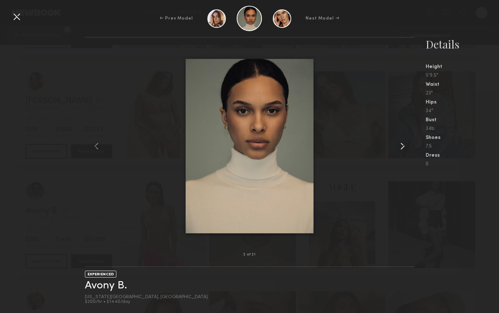
click at [402, 148] on common-icon at bounding box center [403, 146] width 12 height 12
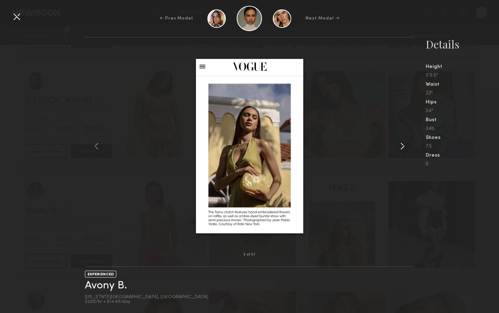
click at [402, 148] on common-icon at bounding box center [403, 146] width 12 height 12
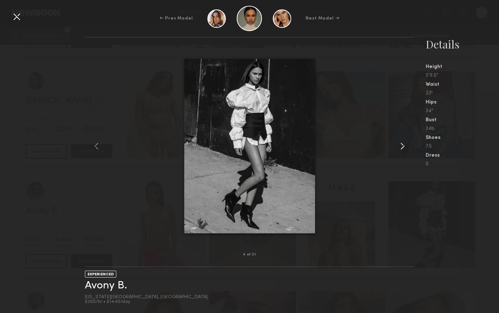
click at [402, 148] on common-icon at bounding box center [403, 146] width 12 height 12
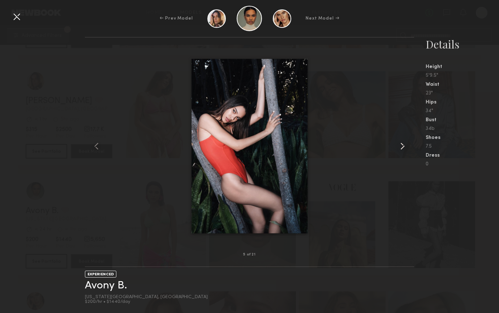
click at [402, 148] on common-icon at bounding box center [403, 146] width 12 height 12
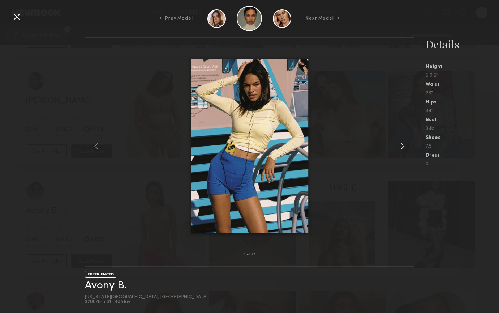
click at [402, 148] on common-icon at bounding box center [403, 146] width 12 height 12
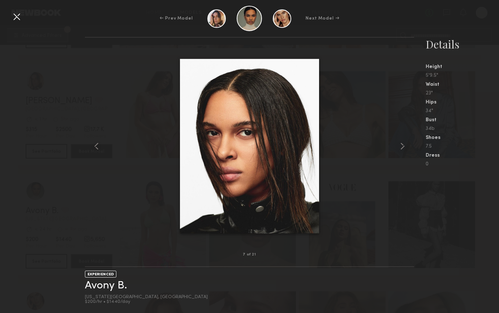
click at [16, 20] on div at bounding box center [17, 17] width 12 height 12
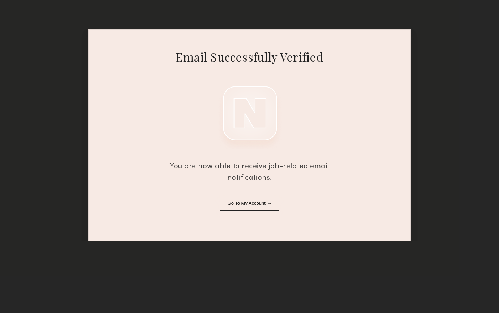
click at [247, 203] on button "Go To My Account →" at bounding box center [250, 203] width 60 height 15
